Goal: Navigation & Orientation: Find specific page/section

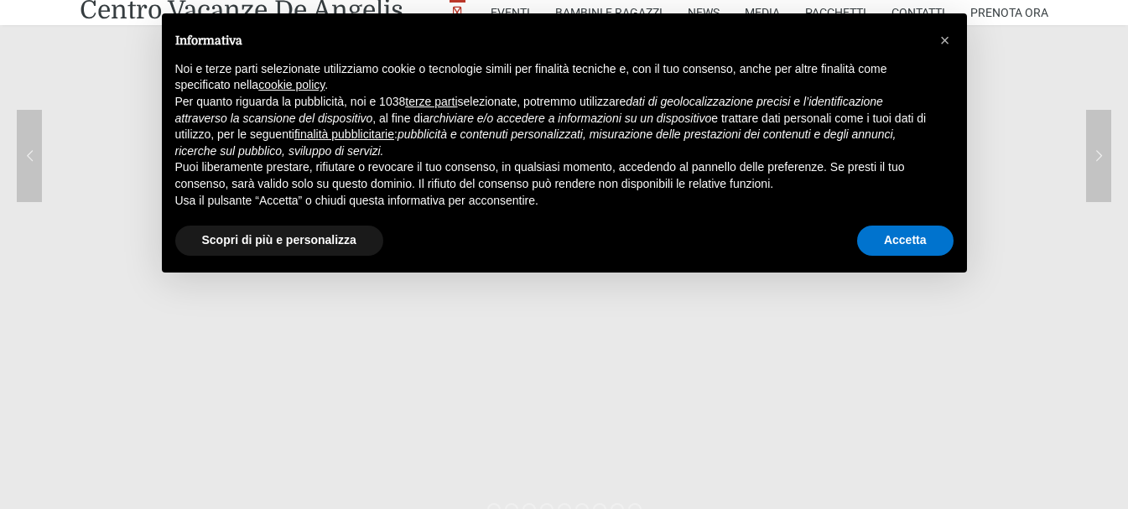
scroll to position [252, 0]
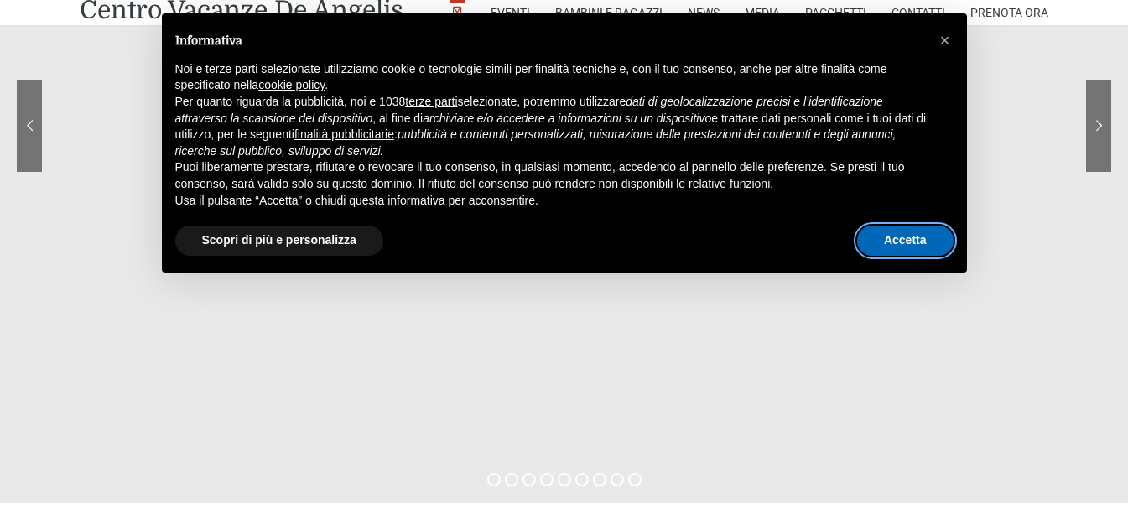
click at [905, 237] on button "Accetta" at bounding box center [905, 241] width 96 height 30
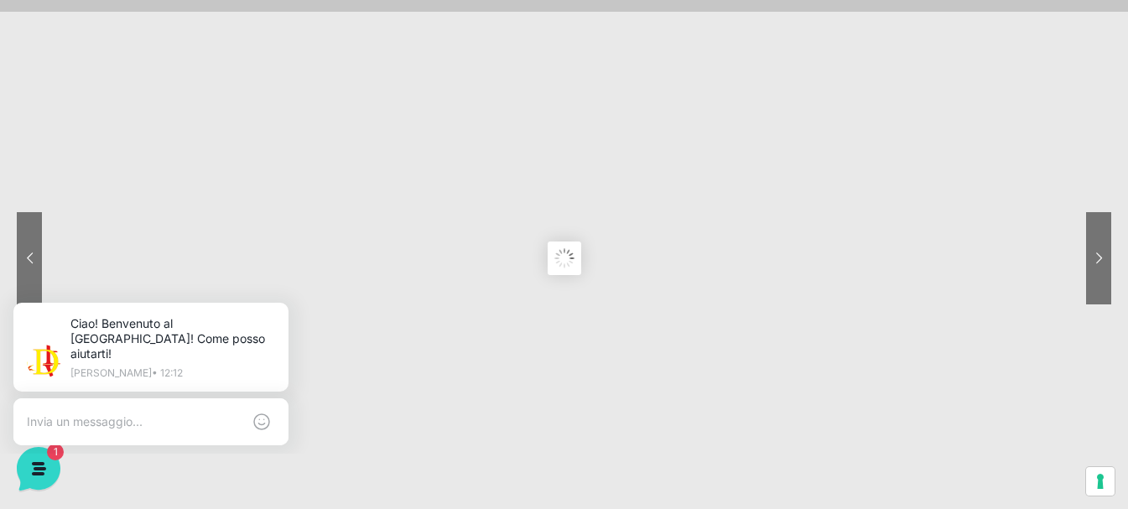
scroll to position [0, 0]
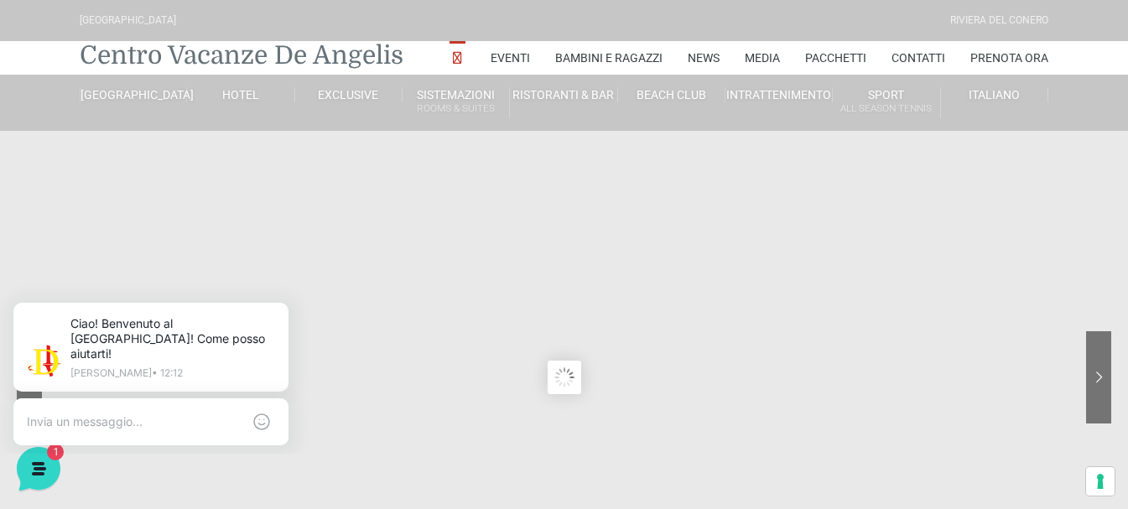
click at [257, 51] on link "Centro Vacanze De Angelis" at bounding box center [242, 56] width 324 height 34
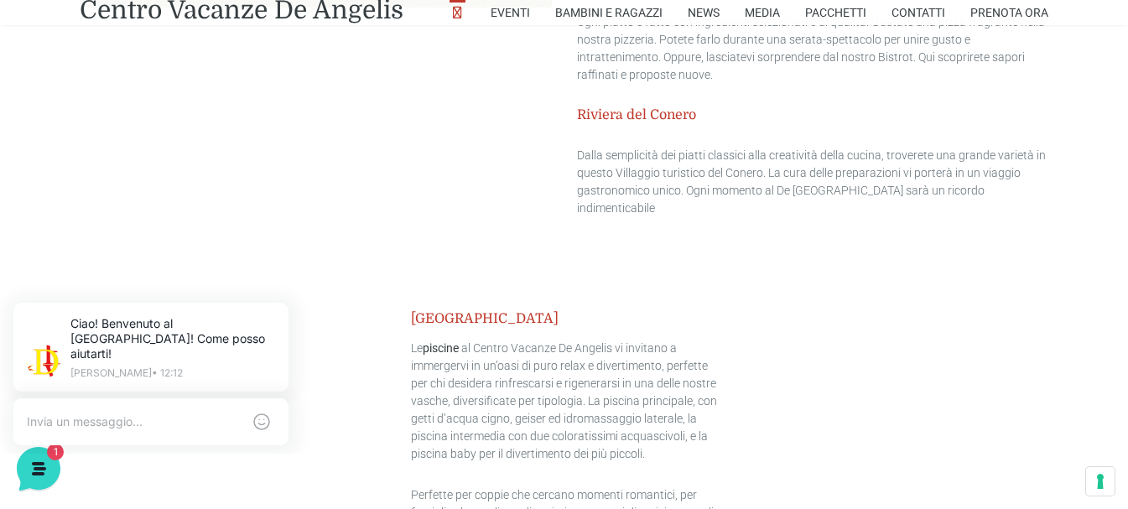
scroll to position [1846, 0]
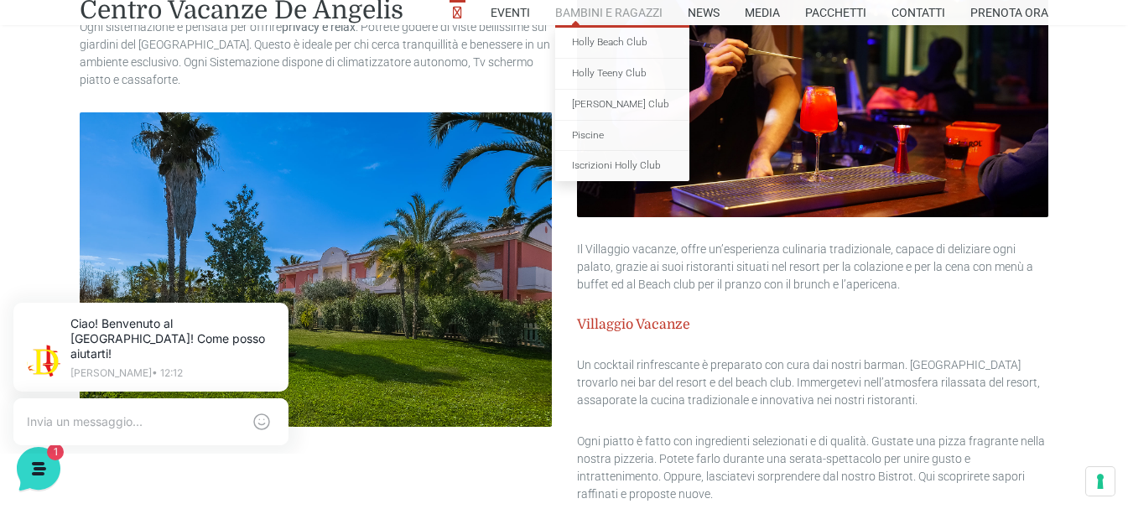
click at [633, 5] on link "Bambini e Ragazzi" at bounding box center [608, 12] width 107 height 25
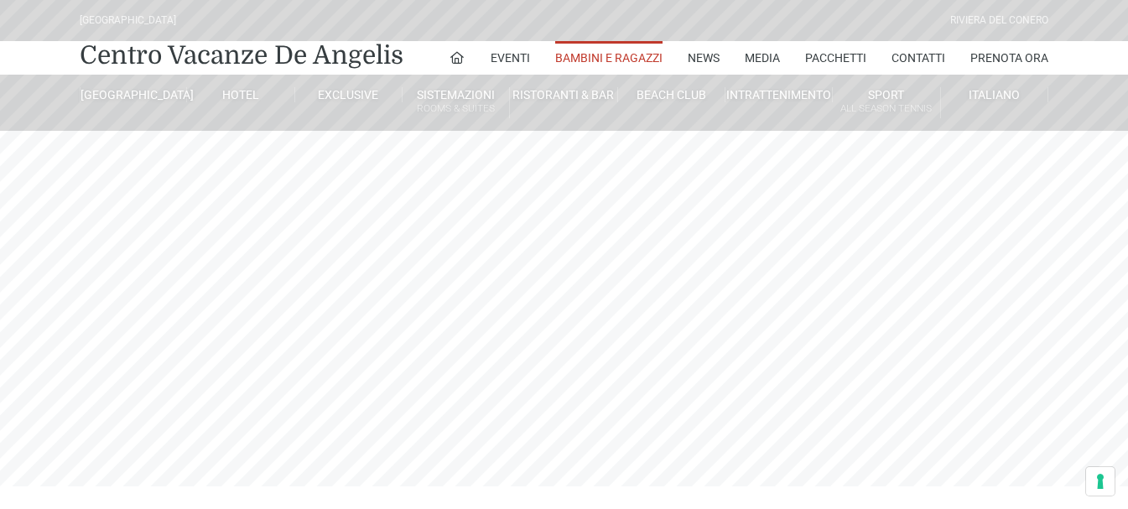
click at [603, 66] on link "Bambini e Ragazzi" at bounding box center [608, 58] width 107 height 34
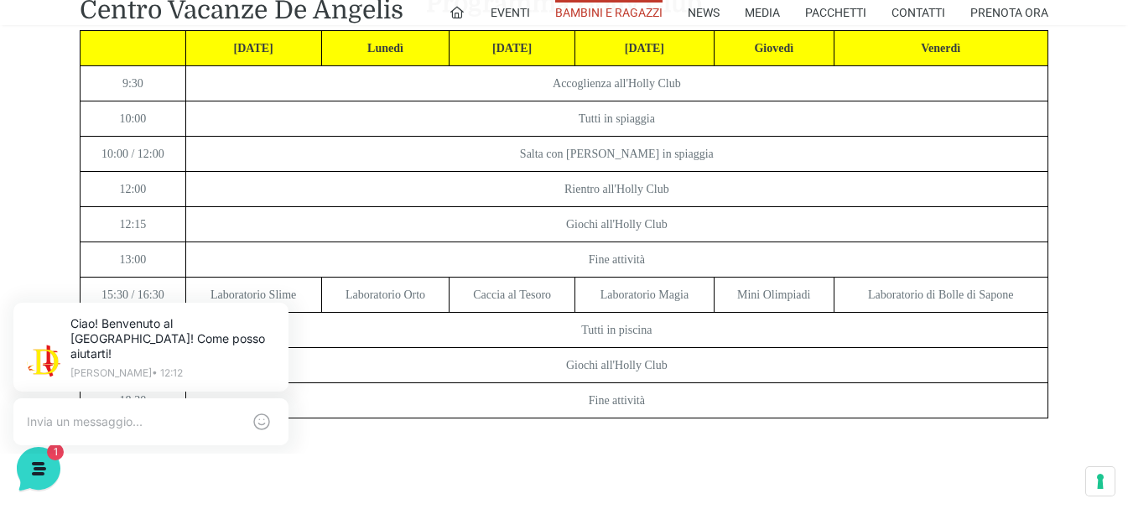
scroll to position [3440, 0]
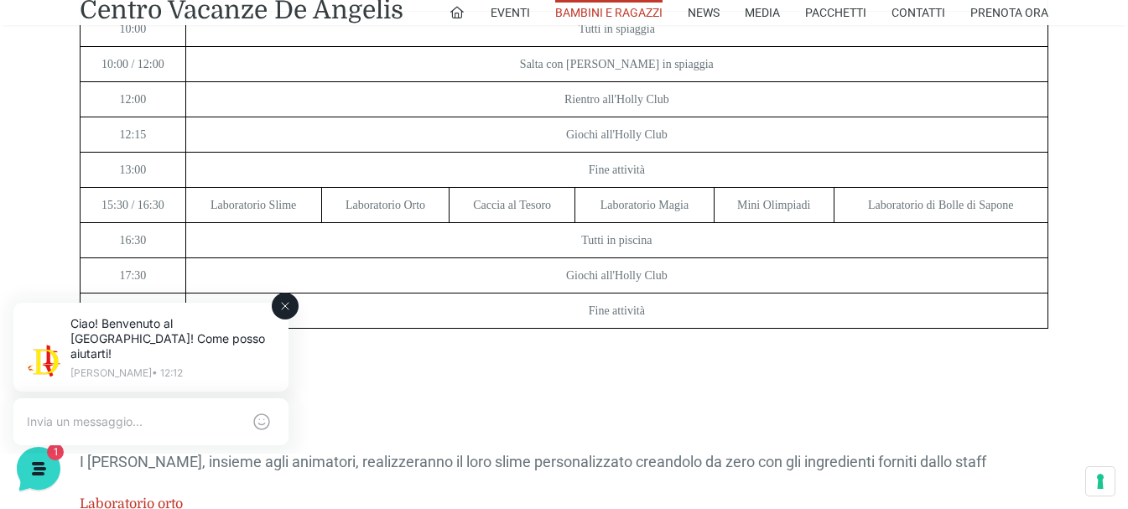
click at [287, 297] on button at bounding box center [285, 306] width 27 height 27
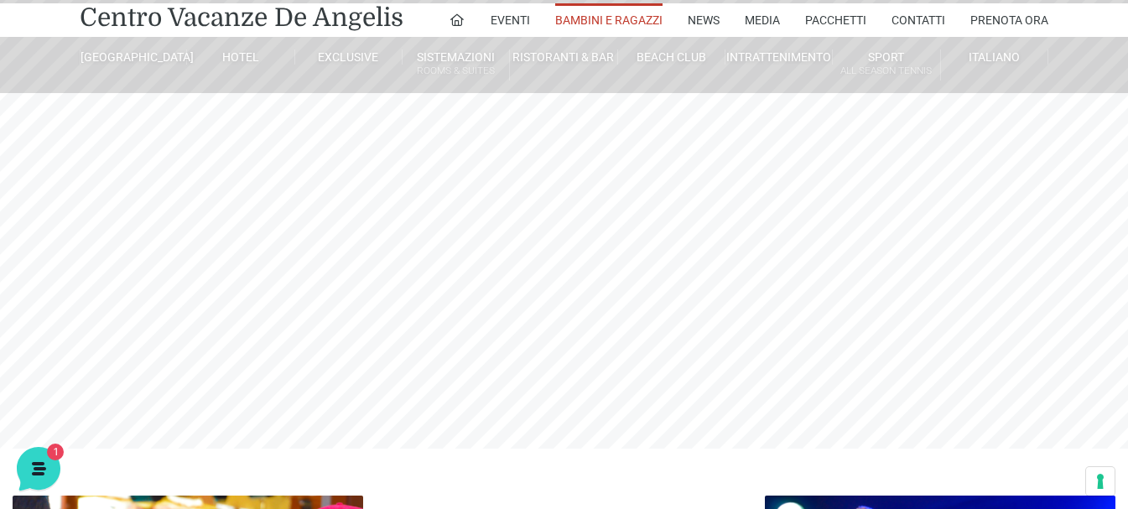
scroll to position [0, 0]
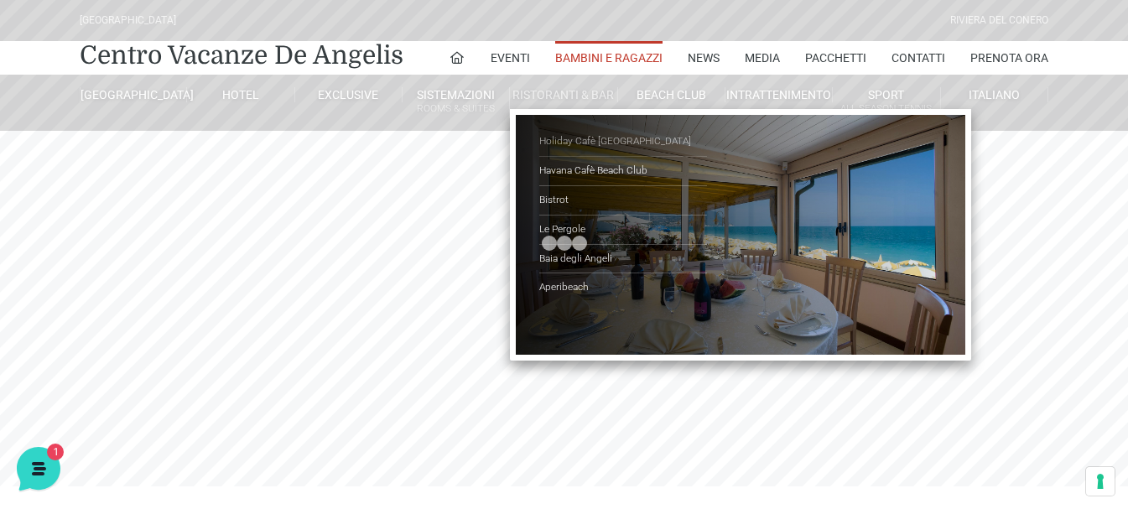
click at [589, 148] on link "Holiday Cafè [GEOGRAPHIC_DATA]" at bounding box center [623, 142] width 168 height 29
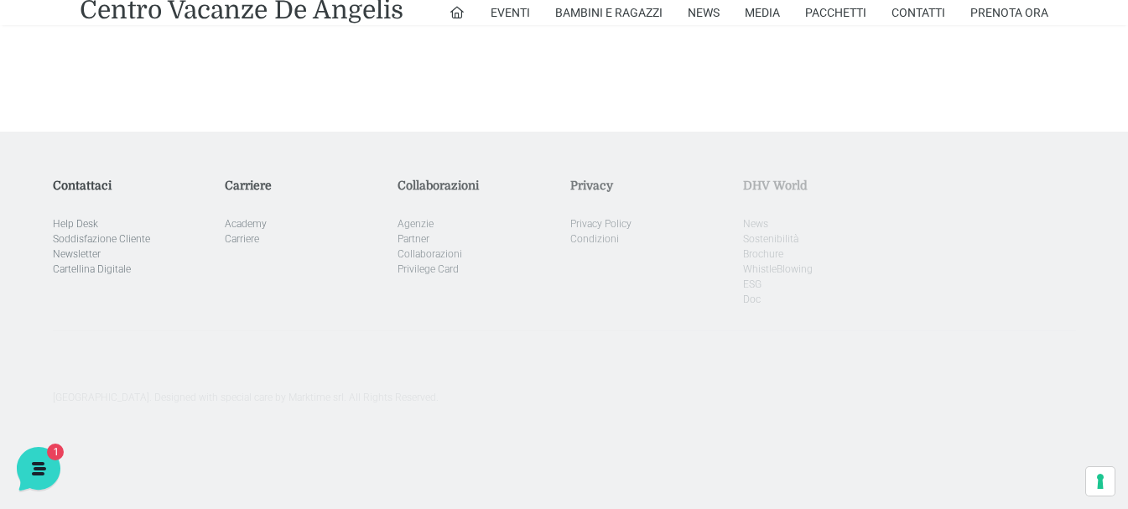
scroll to position [4008, 0]
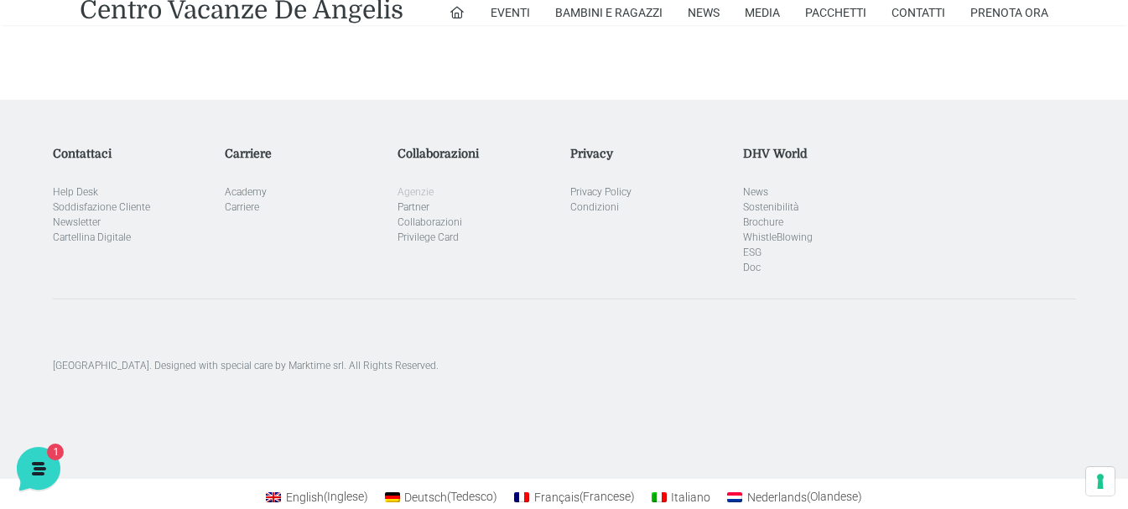
click at [418, 186] on link "Agenzie" at bounding box center [416, 192] width 36 height 12
